Goal: Task Accomplishment & Management: Complete application form

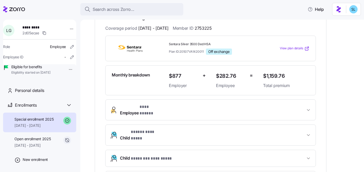
scroll to position [10, 0]
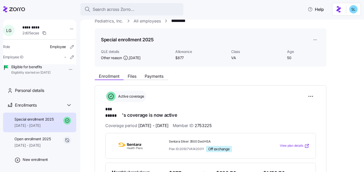
click at [151, 71] on div "Enrollment Files Payments" at bounding box center [211, 75] width 232 height 9
click at [150, 73] on button "Payments" at bounding box center [154, 76] width 27 height 6
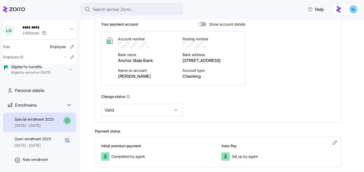
scroll to position [139, 0]
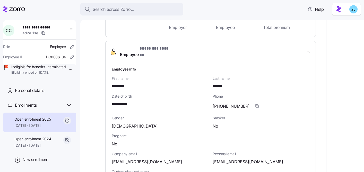
scroll to position [161, 0]
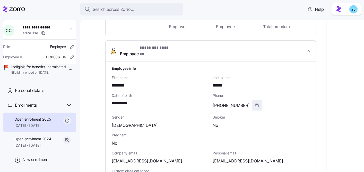
click at [255, 103] on icon "button" at bounding box center [257, 105] width 4 height 4
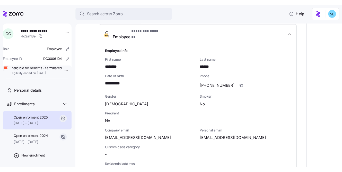
scroll to position [254, 0]
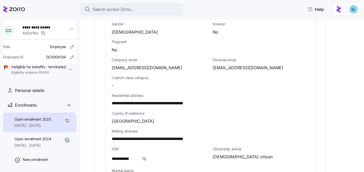
click at [232, 64] on span "crc5433@gmail.com" at bounding box center [248, 67] width 71 height 6
click at [232, 64] on span "[EMAIL_ADDRESS][DOMAIN_NAME]" at bounding box center [248, 67] width 71 height 6
copy span "gmail"
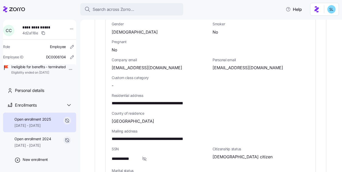
click at [193, 48] on div "No" at bounding box center [211, 50] width 198 height 6
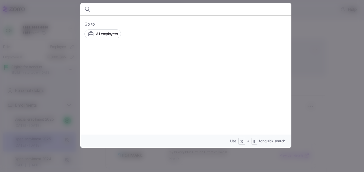
scroll to position [25, 0]
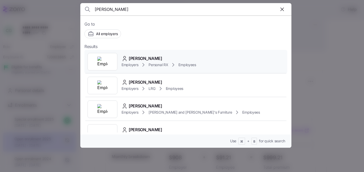
type input "fernando va"
click at [147, 60] on span "Fernando Vargas" at bounding box center [145, 58] width 33 height 6
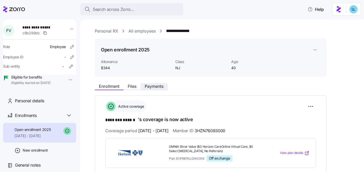
click at [162, 85] on span "Payments" at bounding box center [154, 86] width 19 height 4
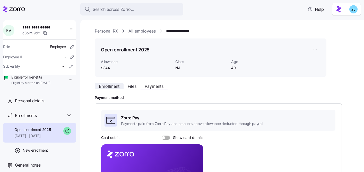
click at [115, 88] on span "Enrollment" at bounding box center [109, 86] width 21 height 4
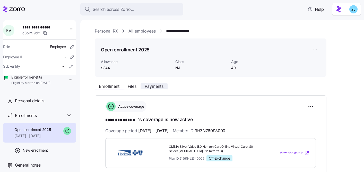
click at [163, 84] on span "Payments" at bounding box center [154, 86] width 19 height 4
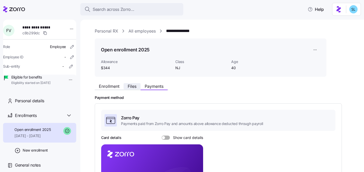
click at [135, 88] on span "Files" at bounding box center [132, 86] width 9 height 4
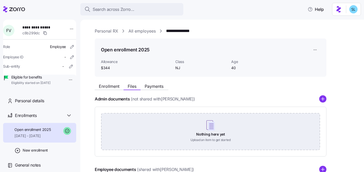
scroll to position [87, 0]
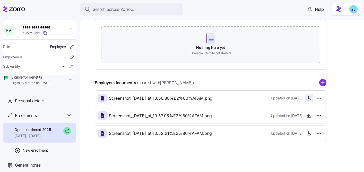
click at [308, 101] on span "button" at bounding box center [309, 98] width 8 height 8
click at [308, 99] on icon "button" at bounding box center [308, 97] width 5 height 5
click at [310, 114] on icon "button" at bounding box center [308, 115] width 5 height 5
click at [308, 130] on span "button" at bounding box center [309, 133] width 8 height 8
click at [309, 132] on icon "button" at bounding box center [308, 132] width 5 height 5
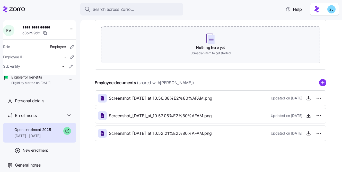
scroll to position [0, 0]
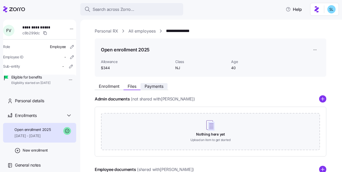
click at [158, 86] on span "Payments" at bounding box center [154, 86] width 19 height 4
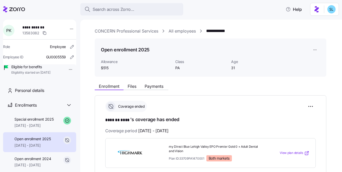
scroll to position [74, 0]
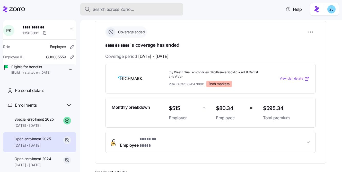
click at [145, 8] on div "Search across Zorro..." at bounding box center [131, 9] width 95 height 6
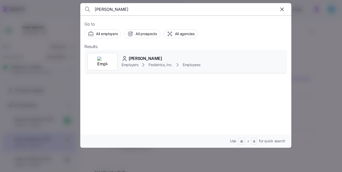
type input "[PERSON_NAME]"
click at [153, 57] on div "[PERSON_NAME]" at bounding box center [161, 58] width 79 height 6
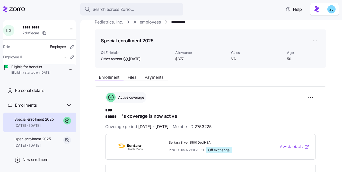
scroll to position [17, 0]
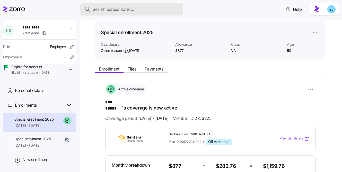
click at [164, 7] on div "Search across Zorro..." at bounding box center [131, 9] width 95 height 6
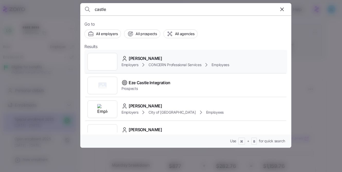
type input "castle"
click at [165, 52] on div "Charlene Castle Employers CONCERN Professional Services Employees" at bounding box center [185, 62] width 203 height 24
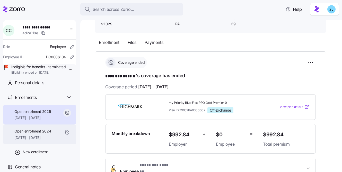
scroll to position [20, 0]
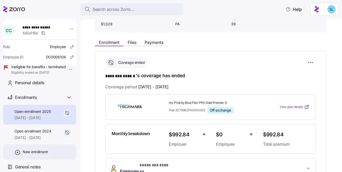
click at [42, 154] on div "New enrollment" at bounding box center [39, 151] width 73 height 15
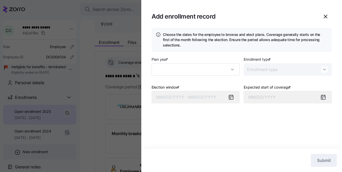
type input "2025"
type input "Special"
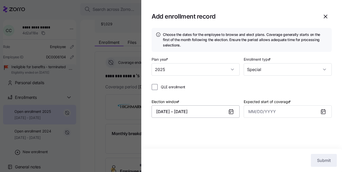
click at [218, 110] on button "09/15/2025 – 09/20/2025" at bounding box center [196, 111] width 88 height 12
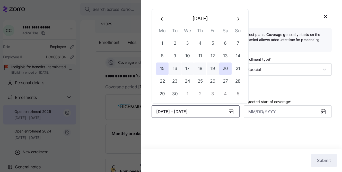
click at [163, 15] on button "button" at bounding box center [162, 18] width 12 height 12
click at [163, 19] on icon "button" at bounding box center [162, 19] width 6 height 6
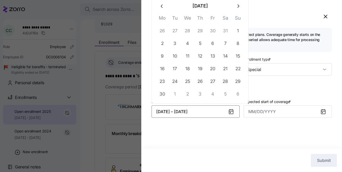
click at [162, 9] on icon "button" at bounding box center [162, 6] width 6 height 6
click at [163, 20] on icon "button" at bounding box center [162, 19] width 6 height 6
click at [160, 6] on icon "button" at bounding box center [162, 6] width 6 height 6
click at [162, 15] on button "button" at bounding box center [162, 18] width 12 height 12
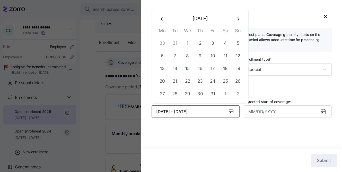
click at [162, 16] on icon "button" at bounding box center [162, 19] width 6 height 6
click at [165, 78] on button "23" at bounding box center [162, 81] width 12 height 12
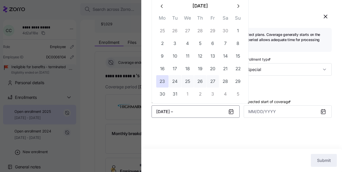
click at [208, 78] on button "27" at bounding box center [213, 81] width 12 height 12
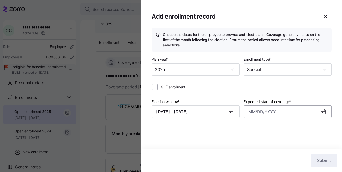
click at [268, 117] on input "Expected start of coverage *" at bounding box center [288, 111] width 88 height 12
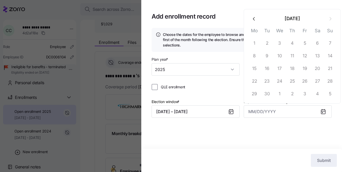
click at [255, 19] on icon "button" at bounding box center [255, 19] width 6 height 6
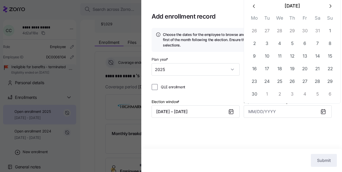
click at [253, 9] on icon "button" at bounding box center [255, 6] width 6 height 6
click at [254, 19] on icon "button" at bounding box center [255, 19] width 6 height 6
click at [255, 8] on icon "button" at bounding box center [255, 6] width 6 height 6
click at [255, 18] on icon "button" at bounding box center [255, 19] width 6 height 6
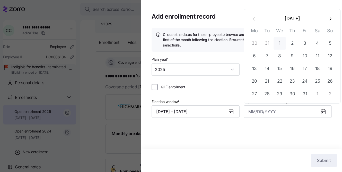
click at [278, 40] on button "1" at bounding box center [280, 43] width 12 height 12
type input "January 1, 2025"
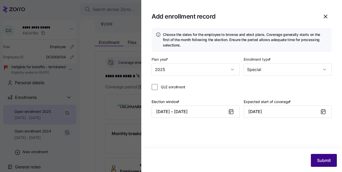
click at [331, 161] on button "Submit" at bounding box center [324, 160] width 26 height 13
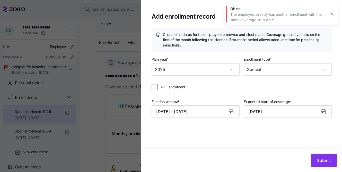
click at [333, 15] on icon "button" at bounding box center [332, 14] width 4 height 4
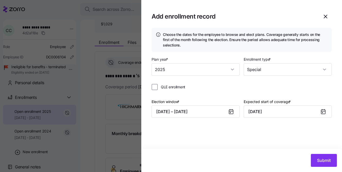
click at [118, 106] on div at bounding box center [171, 86] width 342 height 172
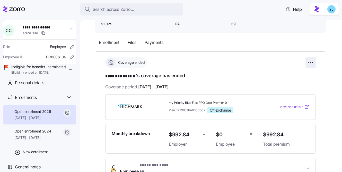
click at [314, 60] on html "**********" at bounding box center [171, 84] width 342 height 168
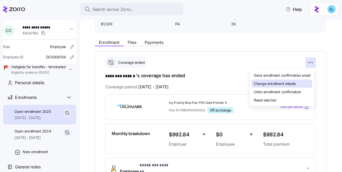
click at [284, 84] on span "Change enrollment details" at bounding box center [275, 83] width 42 height 5
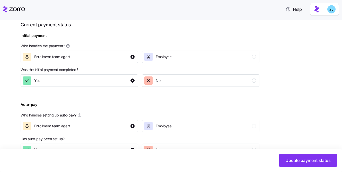
scroll to position [211, 0]
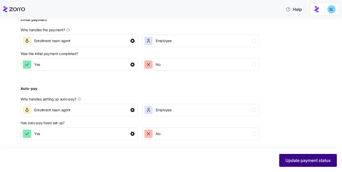
click at [297, 158] on span "Update payment status" at bounding box center [308, 160] width 45 height 6
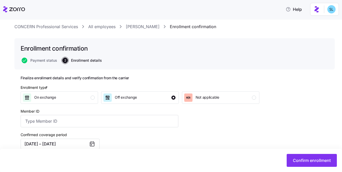
scroll to position [42, 0]
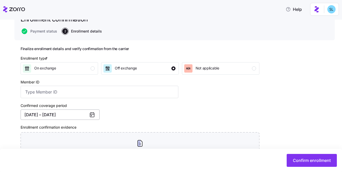
click at [67, 117] on button "01/01/2025 – 08/31/2025" at bounding box center [60, 114] width 79 height 10
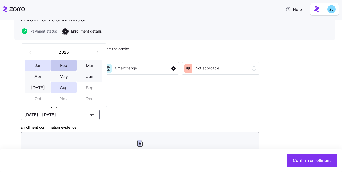
click at [60, 66] on button "Feb" at bounding box center [64, 65] width 26 height 11
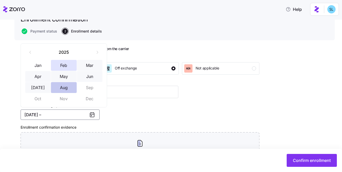
click at [64, 90] on button "Aug" at bounding box center [64, 87] width 26 height 11
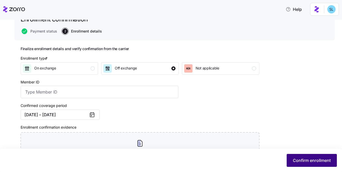
click at [297, 165] on button "Confirm enrollment" at bounding box center [312, 160] width 50 height 13
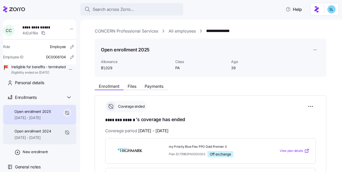
scroll to position [20, 0]
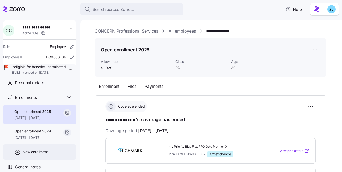
click at [43, 152] on span "New enrollment" at bounding box center [35, 151] width 25 height 5
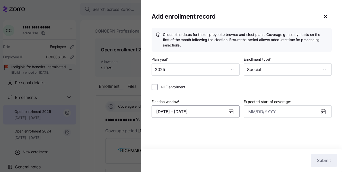
click at [193, 110] on button "09/15/2025 – 09/20/2025" at bounding box center [196, 111] width 88 height 12
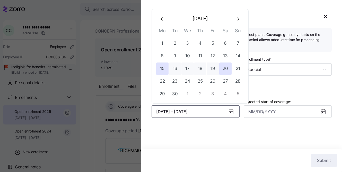
click at [164, 21] on icon "button" at bounding box center [162, 19] width 6 height 6
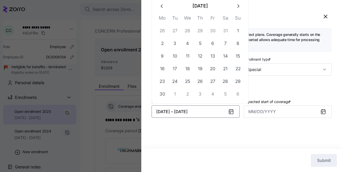
click at [162, 10] on button "button" at bounding box center [162, 6] width 12 height 12
click at [163, 18] on icon "button" at bounding box center [162, 19] width 6 height 6
click at [162, 6] on icon "button" at bounding box center [162, 6] width 6 height 6
click at [162, 14] on button "button" at bounding box center [162, 18] width 12 height 12
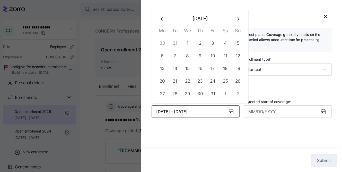
click at [162, 14] on button "button" at bounding box center [162, 18] width 12 height 12
click at [165, 85] on button "23" at bounding box center [162, 81] width 12 height 12
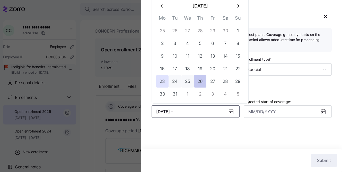
click at [200, 81] on button "26" at bounding box center [200, 81] width 12 height 12
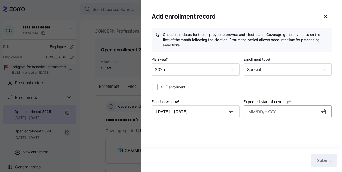
click at [265, 112] on input "Expected start of coverage *" at bounding box center [288, 111] width 88 height 12
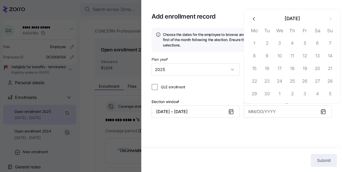
click at [256, 20] on icon "button" at bounding box center [255, 19] width 6 height 6
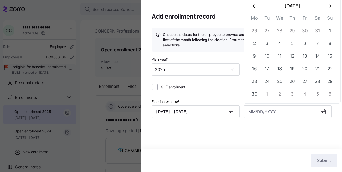
click at [254, 7] on icon "button" at bounding box center [254, 5] width 2 height 3
click at [255, 20] on icon "button" at bounding box center [255, 19] width 6 height 6
click at [255, 19] on icon "button" at bounding box center [255, 19] width 6 height 6
click at [255, 7] on icon "button" at bounding box center [255, 6] width 6 height 6
click at [255, 15] on button "button" at bounding box center [254, 18] width 12 height 12
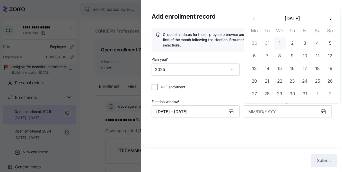
click at [277, 41] on button "1" at bounding box center [280, 43] width 12 height 12
type input "January 1, 2025"
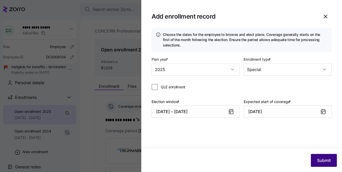
click at [332, 159] on button "Submit" at bounding box center [324, 160] width 26 height 13
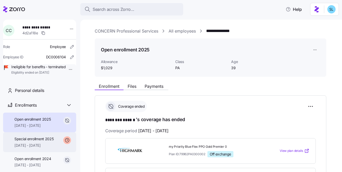
click at [42, 141] on span "Special enrollment 2025" at bounding box center [33, 138] width 39 height 5
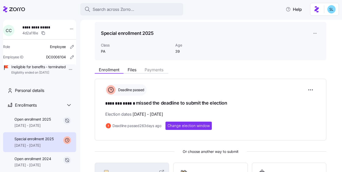
scroll to position [98, 0]
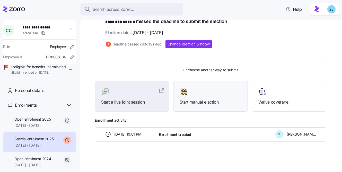
click at [211, 100] on span "Start manual election" at bounding box center [211, 102] width 62 height 6
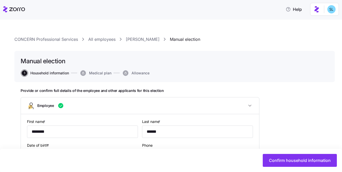
type input "PA"
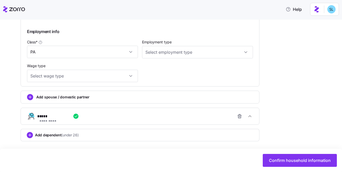
scroll to position [298, 0]
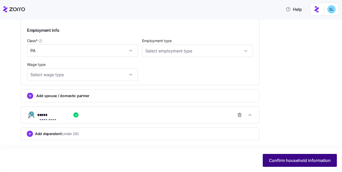
click at [332, 156] on button "Confirm household information" at bounding box center [300, 160] width 74 height 13
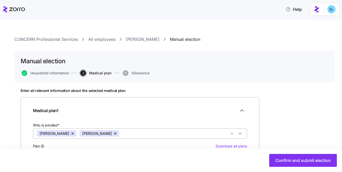
click at [112, 134] on button "button" at bounding box center [115, 133] width 7 height 6
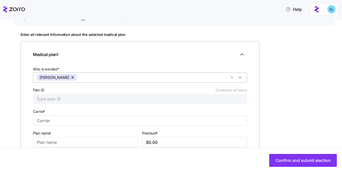
scroll to position [91, 0]
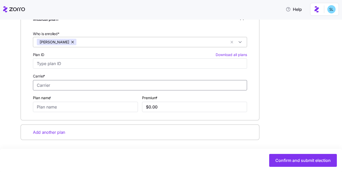
click at [81, 87] on input "Carrier *" at bounding box center [140, 85] width 214 height 10
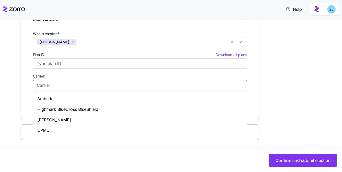
click at [81, 104] on div "Highmark BlueCross BlueShield" at bounding box center [140, 109] width 212 height 11
type input "Highmark BlueCross BlueShield"
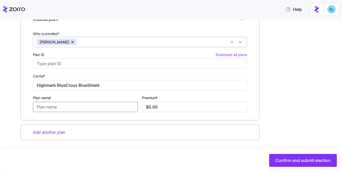
click at [82, 104] on input "Plan name *" at bounding box center [85, 106] width 105 height 10
type input "Medical"
click at [183, 109] on input "$0.00" at bounding box center [194, 106] width 105 height 10
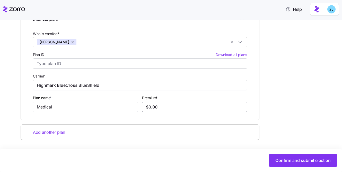
paste input "596.45"
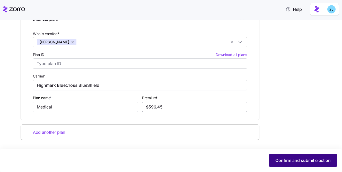
type input "$596.45"
click at [294, 160] on span "Confirm and submit election" at bounding box center [303, 160] width 55 height 6
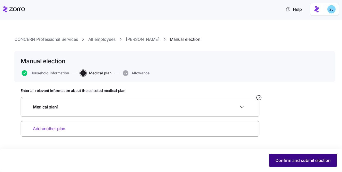
scroll to position [0, 0]
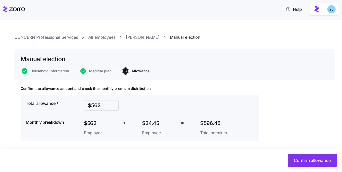
scroll to position [3, 0]
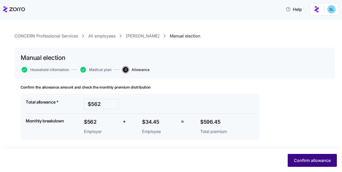
click at [315, 158] on span "Confirm allowance" at bounding box center [312, 160] width 37 height 6
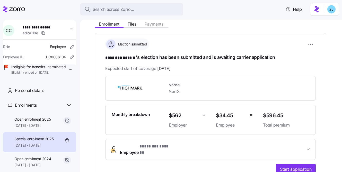
scroll to position [101, 0]
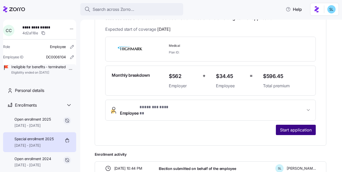
click at [282, 128] on button "Start application" at bounding box center [296, 129] width 40 height 10
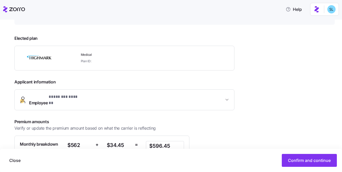
scroll to position [117, 0]
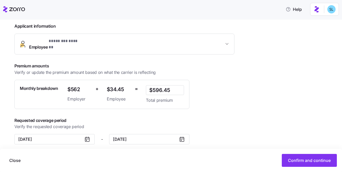
click at [175, 140] on div "**********" at bounding box center [174, 72] width 321 height 194
click at [174, 134] on input "August 31, 2025" at bounding box center [149, 139] width 80 height 10
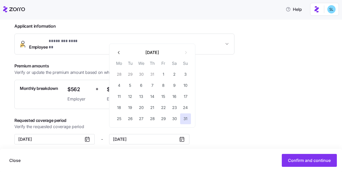
click at [123, 54] on button "button" at bounding box center [119, 52] width 11 height 11
click at [121, 54] on icon "button" at bounding box center [119, 52] width 5 height 5
click at [121, 60] on th "Mo" at bounding box center [119, 64] width 11 height 9
click at [120, 43] on icon "button" at bounding box center [119, 41] width 5 height 5
click at [120, 52] on icon "button" at bounding box center [119, 52] width 5 height 5
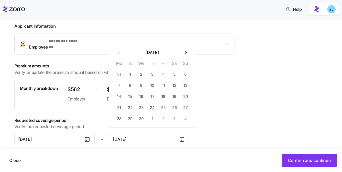
click at [120, 52] on icon "button" at bounding box center [119, 52] width 5 height 5
click at [120, 43] on icon "button" at bounding box center [119, 41] width 5 height 5
click at [120, 50] on icon "button" at bounding box center [119, 52] width 5 height 5
click at [165, 117] on button "31" at bounding box center [163, 118] width 11 height 11
type input "January 31, 2025"
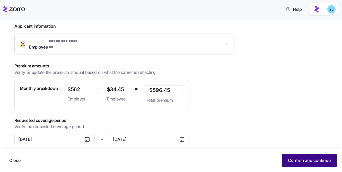
click at [308, 163] on button "Confirm and continue" at bounding box center [309, 160] width 55 height 13
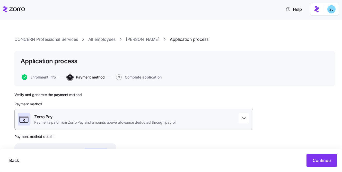
scroll to position [84, 0]
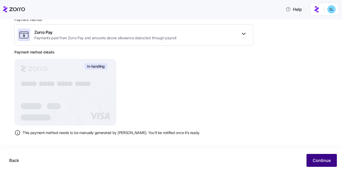
click at [319, 157] on span "Continue" at bounding box center [322, 160] width 18 height 6
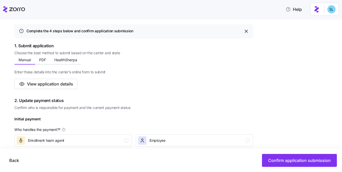
scroll to position [101, 0]
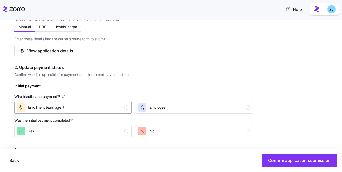
click at [127, 111] on div "Enrollment team agent" at bounding box center [73, 107] width 112 height 8
click at [122, 133] on div "Yes" at bounding box center [73, 131] width 112 height 8
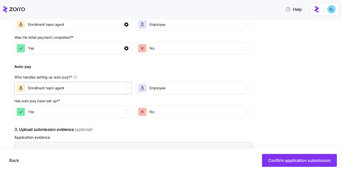
click at [112, 85] on div "Enrollment team agent" at bounding box center [73, 88] width 112 height 8
click at [113, 108] on div "Yes" at bounding box center [73, 111] width 112 height 8
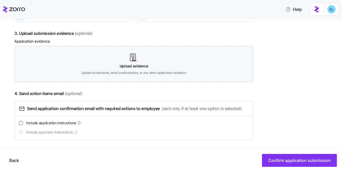
scroll to position [280, 0]
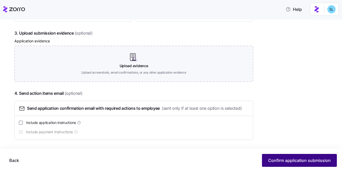
click at [284, 156] on button "Confirm application submission" at bounding box center [299, 160] width 75 height 13
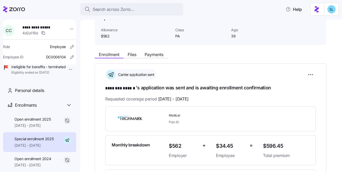
scroll to position [102, 0]
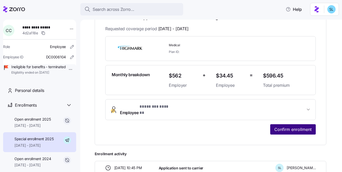
click at [294, 126] on span "Confirm enrollment" at bounding box center [293, 129] width 37 height 6
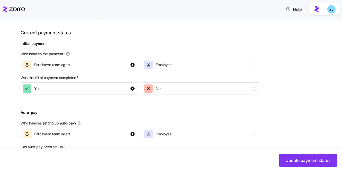
scroll to position [211, 0]
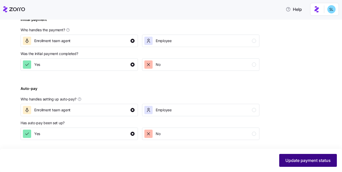
click at [303, 161] on span "Update payment status" at bounding box center [308, 160] width 45 height 6
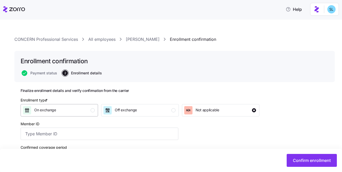
click at [81, 109] on div "On exchange" at bounding box center [59, 110] width 72 height 8
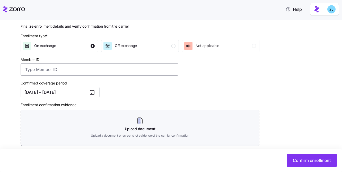
scroll to position [97, 0]
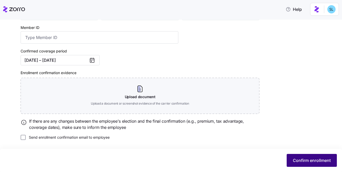
click at [321, 159] on span "Confirm enrollment" at bounding box center [312, 160] width 38 height 6
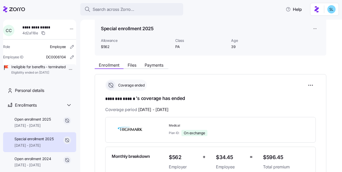
scroll to position [47, 0]
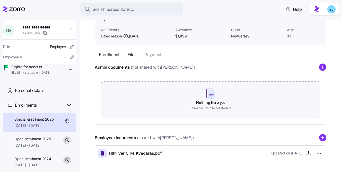
scroll to position [44, 0]
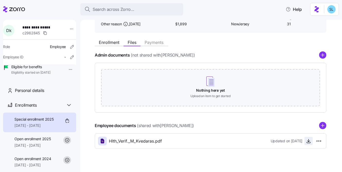
click at [307, 141] on icon "button" at bounding box center [308, 140] width 5 height 5
click at [113, 43] on span "Enrollment" at bounding box center [109, 42] width 21 height 4
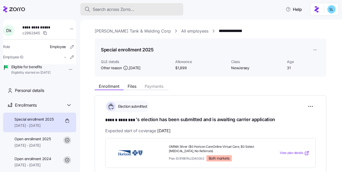
click at [137, 11] on div "Search across Zorro..." at bounding box center [131, 9] width 95 height 6
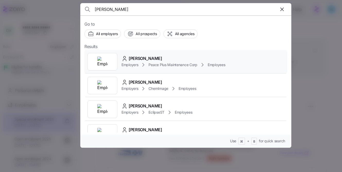
type input "lucas bad"
click at [165, 56] on div "Lucas J Badinski" at bounding box center [174, 58] width 104 height 6
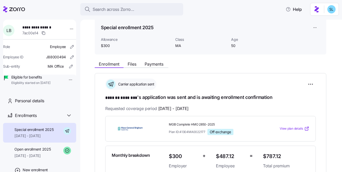
scroll to position [27, 0]
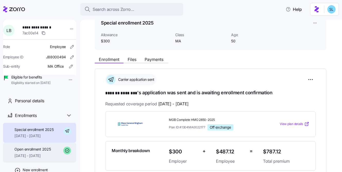
drag, startPoint x: 33, startPoint y: 151, endPoint x: 32, endPoint y: 157, distance: 5.4
click at [33, 151] on div "Open enrollment 2025 09/01/2025 - 09/30/2025" at bounding box center [39, 152] width 73 height 20
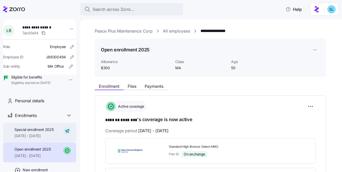
click at [30, 142] on div "Special enrollment 2025 10/01/2025 - 12/31/2025" at bounding box center [39, 133] width 73 height 20
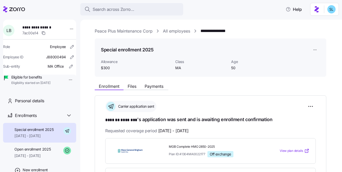
click at [198, 146] on span "MGB Complete HMO 2850-2025" at bounding box center [214, 146] width 90 height 4
click at [198, 145] on span "MGB Complete HMO 2850-2025" at bounding box center [214, 146] width 90 height 4
copy span "MGB Complete HMO 2850-2025"
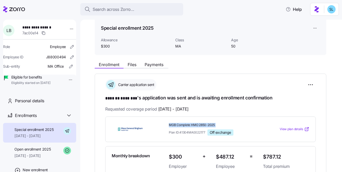
scroll to position [30, 0]
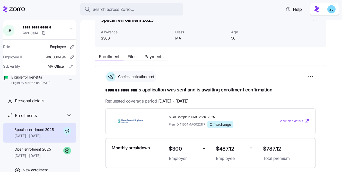
click at [269, 147] on span "$787.12" at bounding box center [286, 148] width 46 height 9
click at [268, 148] on span "$787.12" at bounding box center [286, 148] width 46 height 9
click at [266, 148] on span "$787.12" at bounding box center [286, 148] width 46 height 9
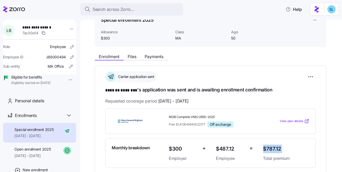
click at [266, 148] on span "$787.12" at bounding box center [286, 148] width 46 height 9
copy span "$787.12"
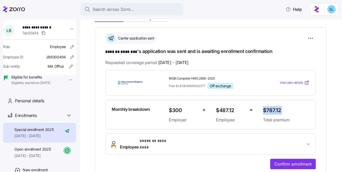
scroll to position [45, 0]
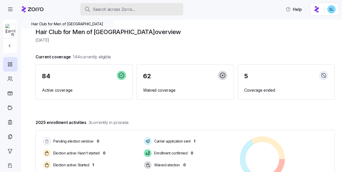
click at [156, 10] on div "Search across Zorro..." at bounding box center [131, 9] width 95 height 6
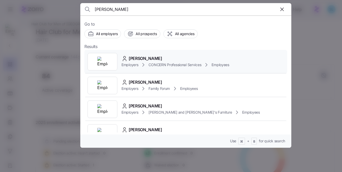
type input "[PERSON_NAME]"
click at [161, 54] on div "Charlene Castle Employers CONCERN Professional Services Employees" at bounding box center [185, 62] width 203 height 24
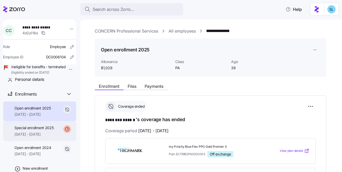
scroll to position [32, 0]
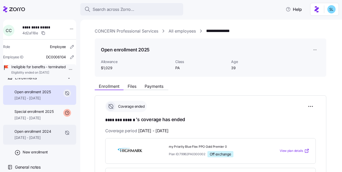
click at [31, 144] on div "Open enrollment 2024 07/01/2024 - 12/31/2024" at bounding box center [39, 134] width 73 height 20
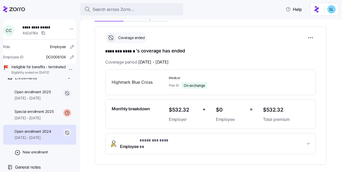
scroll to position [6, 0]
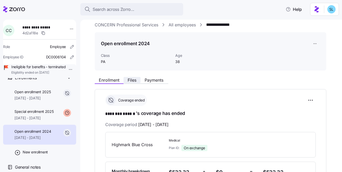
click at [132, 79] on span "Files" at bounding box center [132, 80] width 9 height 4
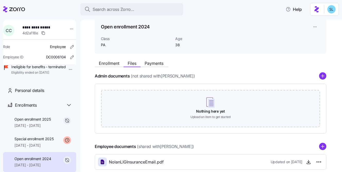
scroll to position [52, 0]
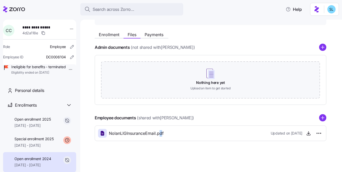
click at [161, 133] on span "NolanLIGInsuranceEmail.pdf" at bounding box center [136, 133] width 55 height 6
click at [310, 133] on icon "button" at bounding box center [308, 132] width 5 height 5
click at [118, 36] on span "Enrollment" at bounding box center [109, 34] width 21 height 4
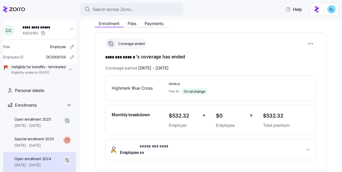
scroll to position [65, 0]
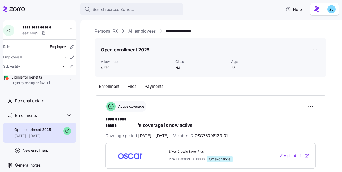
click at [50, 27] on span "**********" at bounding box center [39, 27] width 34 height 5
drag, startPoint x: 52, startPoint y: 27, endPoint x: 24, endPoint y: 27, distance: 28.1
click at [24, 27] on span "**********" at bounding box center [39, 27] width 34 height 5
copy span "**********"
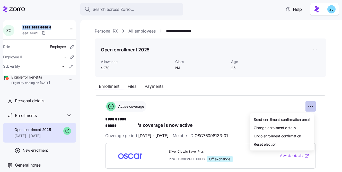
click at [310, 105] on html "**********" at bounding box center [171, 84] width 342 height 168
click at [300, 128] on div "Change enrollment details" at bounding box center [282, 127] width 61 height 8
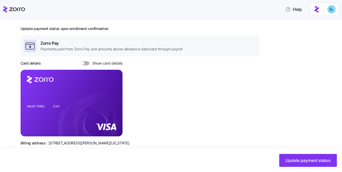
scroll to position [164, 0]
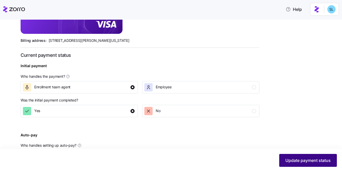
click at [294, 161] on span "Update payment status" at bounding box center [308, 160] width 45 height 6
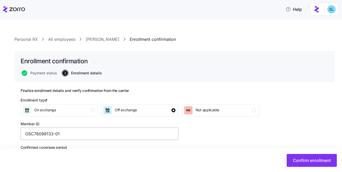
scroll to position [73, 0]
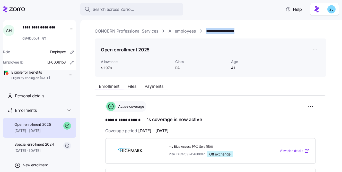
drag, startPoint x: 254, startPoint y: 32, endPoint x: 207, endPoint y: 32, distance: 47.1
click at [207, 32] on div "**********" at bounding box center [215, 31] width 240 height 6
copy link "**********"
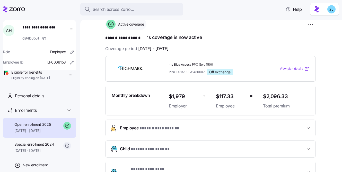
scroll to position [20, 0]
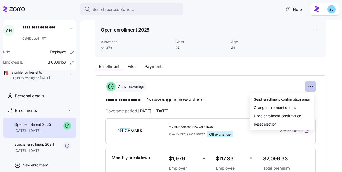
click at [312, 85] on html "**********" at bounding box center [171, 84] width 342 height 168
click at [310, 108] on div "Change enrollment details" at bounding box center [282, 107] width 61 height 8
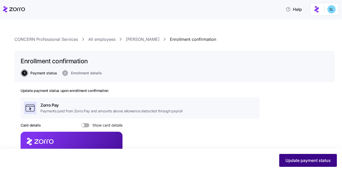
click at [307, 165] on button "Update payment status" at bounding box center [308, 160] width 58 height 13
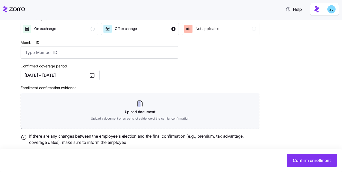
scroll to position [97, 0]
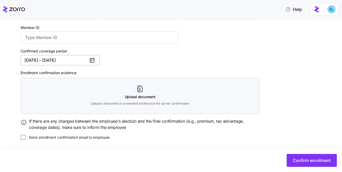
click at [64, 57] on button "[DATE] – [DATE]" at bounding box center [60, 60] width 79 height 10
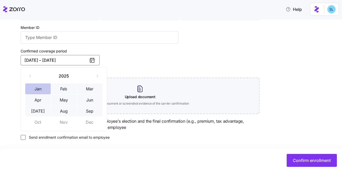
click at [43, 85] on button "Jan" at bounding box center [38, 88] width 26 height 11
click at [83, 109] on button "Sep" at bounding box center [90, 110] width 26 height 11
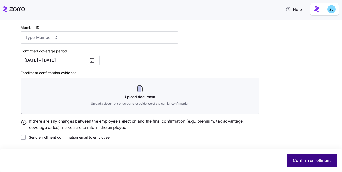
click at [297, 162] on span "Confirm enrollment" at bounding box center [312, 160] width 38 height 6
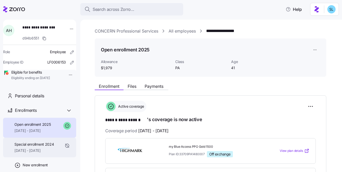
click at [41, 153] on span "[DATE] - [DATE]" at bounding box center [34, 150] width 40 height 5
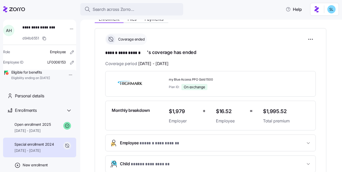
scroll to position [67, 0]
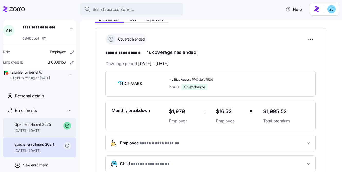
click at [49, 133] on div "Open enrollment 2025 [DATE] - [DATE]" at bounding box center [32, 128] width 36 height 12
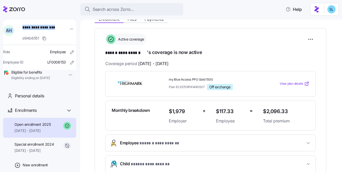
drag, startPoint x: 49, startPoint y: 33, endPoint x: 19, endPoint y: 27, distance: 30.5
click at [19, 27] on div "**********" at bounding box center [39, 33] width 77 height 21
click at [52, 34] on span "**********" at bounding box center [39, 30] width 34 height 11
drag, startPoint x: 49, startPoint y: 34, endPoint x: 24, endPoint y: 28, distance: 26.2
click at [24, 28] on span "**********" at bounding box center [39, 30] width 34 height 11
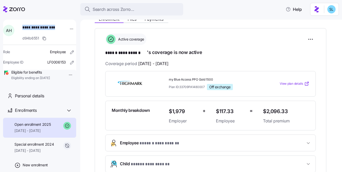
copy span "**********"
click at [279, 38] on div "Active coverage" at bounding box center [210, 38] width 211 height 11
